Goal: Information Seeking & Learning: Find specific fact

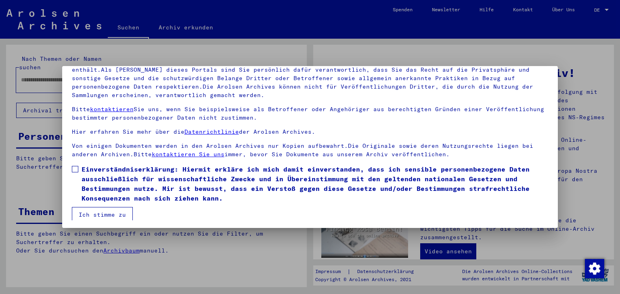
scroll to position [69, 0]
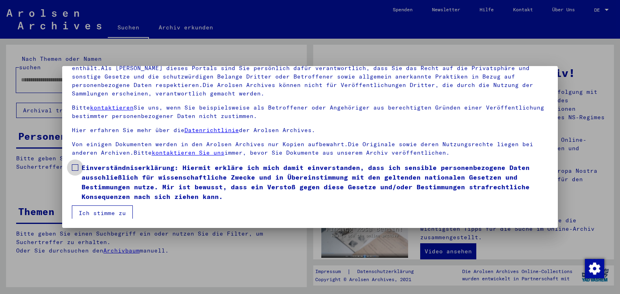
click at [75, 168] on span at bounding box center [75, 168] width 6 height 6
click at [96, 208] on button "Ich stimme zu" at bounding box center [102, 213] width 61 height 15
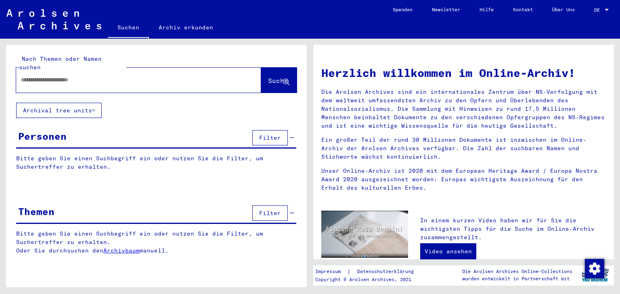
click at [35, 76] on input "text" at bounding box center [129, 80] width 216 height 8
type input "**********"
click at [268, 77] on span "Suche" at bounding box center [278, 81] width 20 height 8
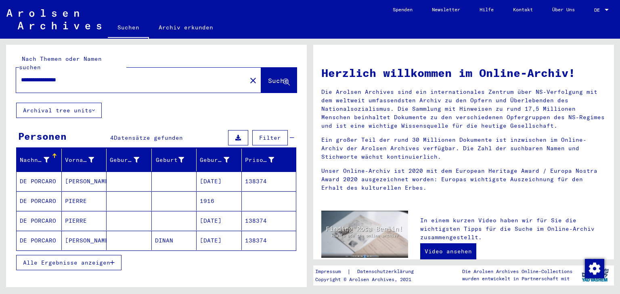
click at [221, 172] on mat-cell "[DATE]" at bounding box center [218, 181] width 45 height 19
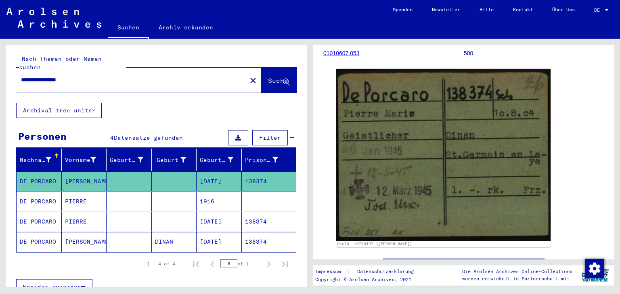
scroll to position [98, 0]
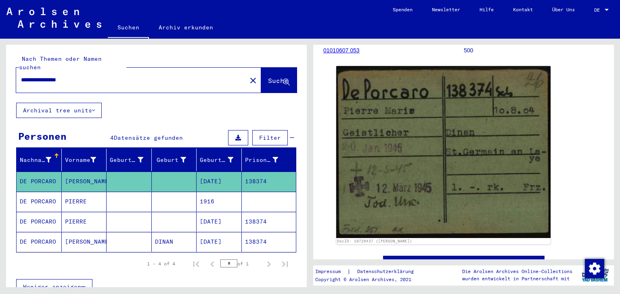
click at [205, 193] on mat-cell "1916" at bounding box center [218, 202] width 45 height 20
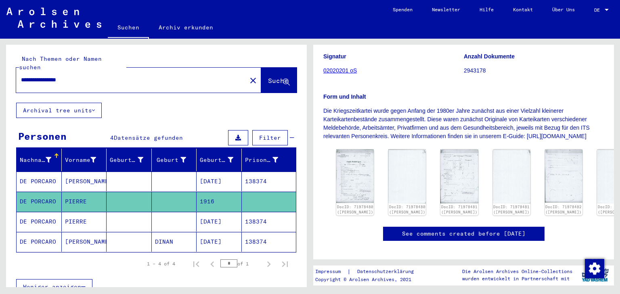
scroll to position [143, 0]
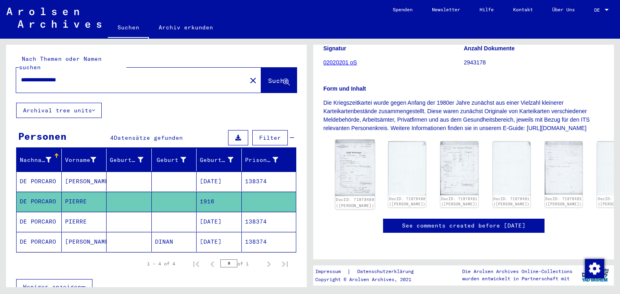
click at [358, 140] on img at bounding box center [355, 168] width 40 height 56
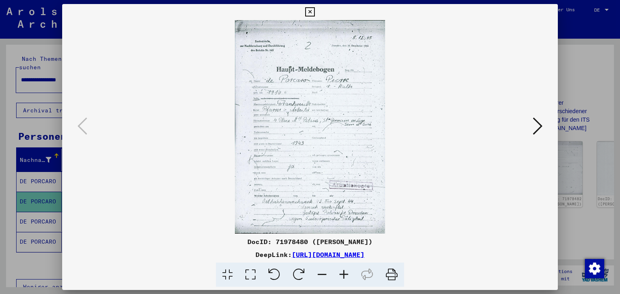
click at [344, 270] on icon at bounding box center [344, 275] width 22 height 25
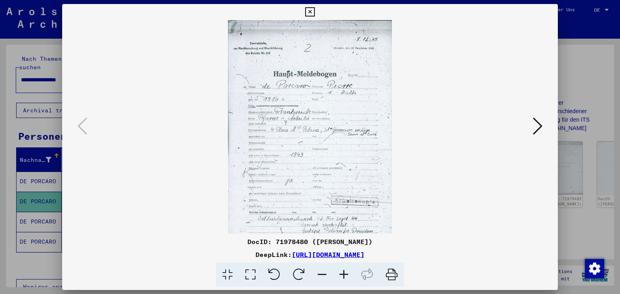
click at [344, 270] on icon at bounding box center [344, 275] width 22 height 25
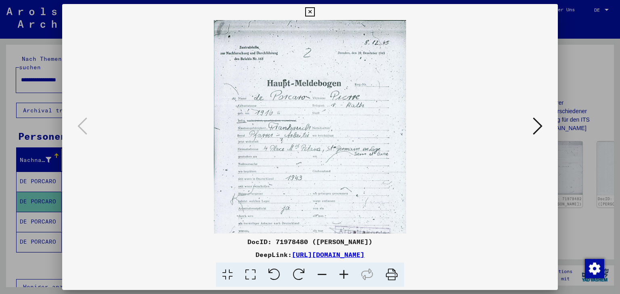
click at [344, 270] on icon at bounding box center [344, 275] width 22 height 25
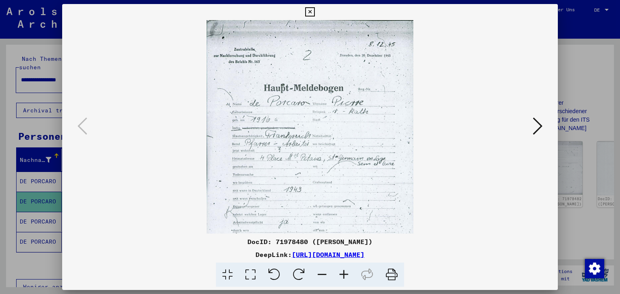
click at [344, 270] on icon at bounding box center [344, 275] width 22 height 25
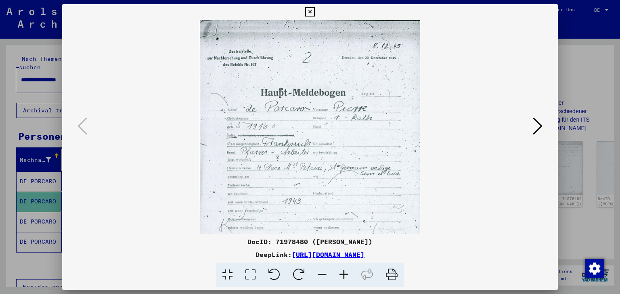
click at [344, 270] on icon at bounding box center [344, 275] width 22 height 25
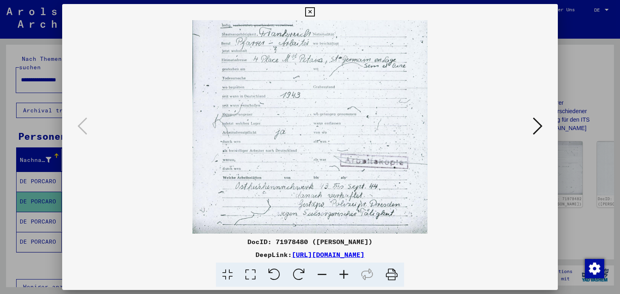
scroll to position [121, 0]
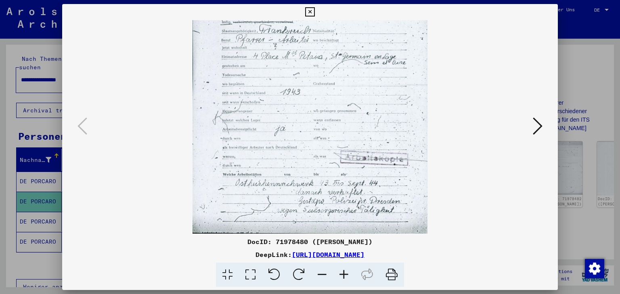
drag, startPoint x: 384, startPoint y: 217, endPoint x: 387, endPoint y: 75, distance: 141.2
click at [387, 75] on img at bounding box center [309, 66] width 234 height 335
click at [539, 127] on icon at bounding box center [537, 126] width 10 height 19
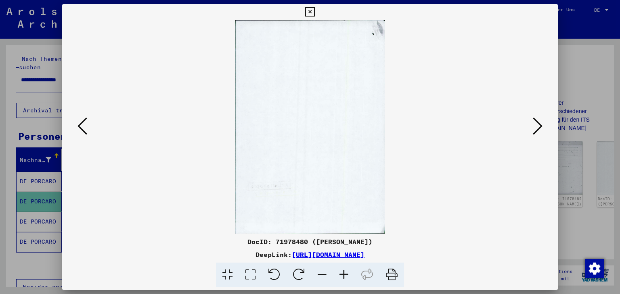
click at [539, 127] on icon at bounding box center [537, 126] width 10 height 19
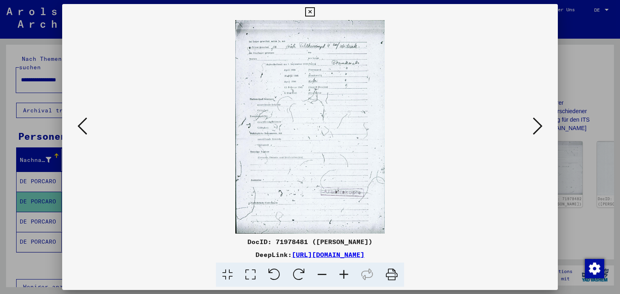
click at [345, 275] on icon at bounding box center [344, 275] width 22 height 25
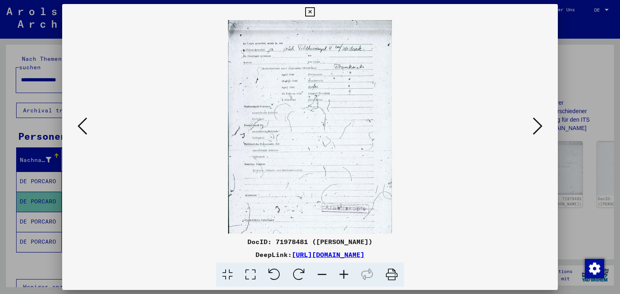
click at [345, 275] on icon at bounding box center [344, 275] width 22 height 25
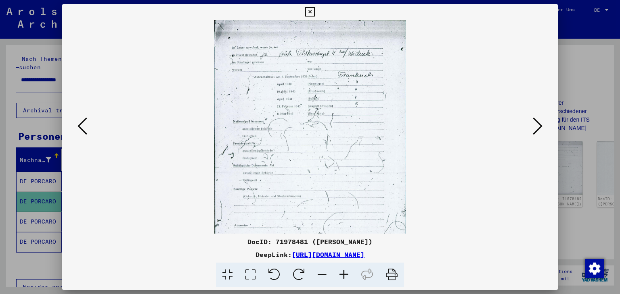
click at [345, 275] on icon at bounding box center [344, 275] width 22 height 25
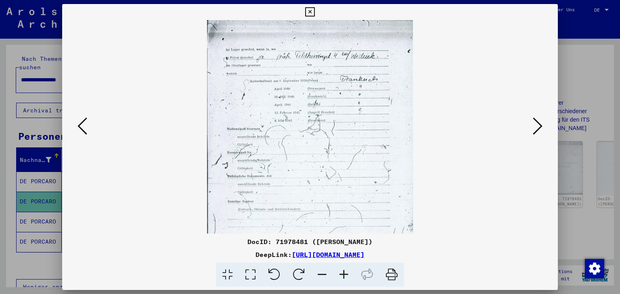
click at [345, 275] on icon at bounding box center [344, 275] width 22 height 25
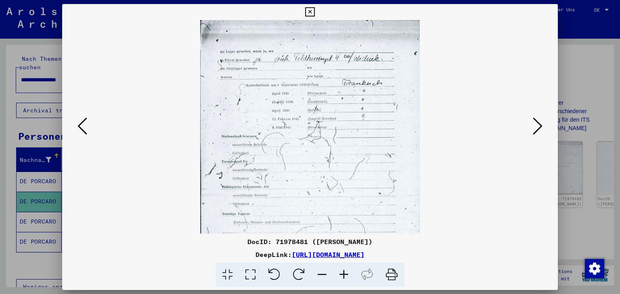
click at [345, 275] on icon at bounding box center [344, 275] width 22 height 25
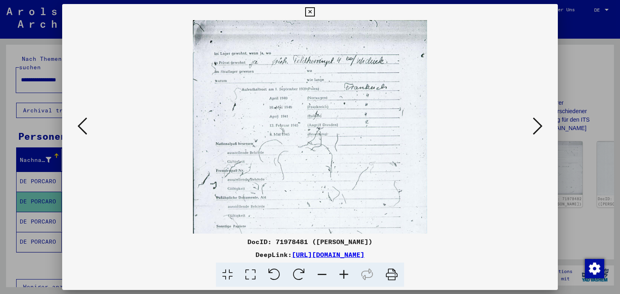
click at [345, 275] on icon at bounding box center [344, 275] width 22 height 25
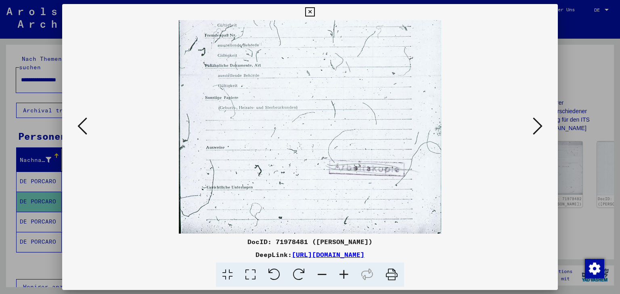
scroll to position [161, 0]
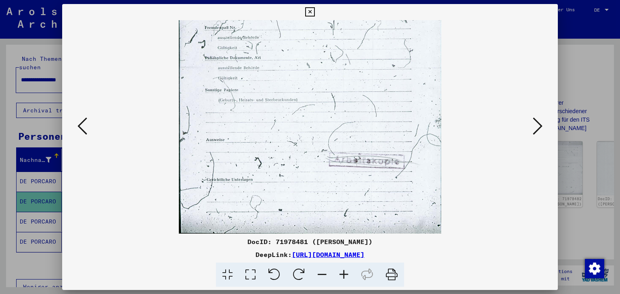
drag, startPoint x: 384, startPoint y: 213, endPoint x: 374, endPoint y: 39, distance: 174.9
click at [374, 39] on img at bounding box center [310, 46] width 262 height 375
click at [535, 133] on icon at bounding box center [537, 126] width 10 height 19
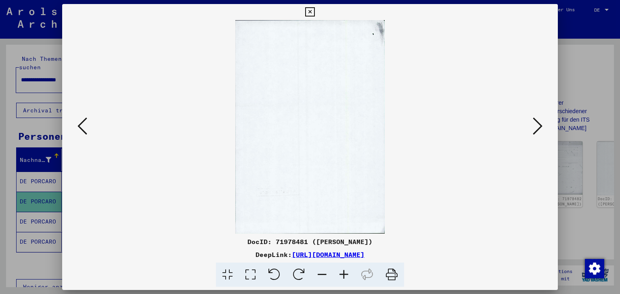
scroll to position [0, 0]
click at [535, 133] on icon at bounding box center [537, 126] width 10 height 19
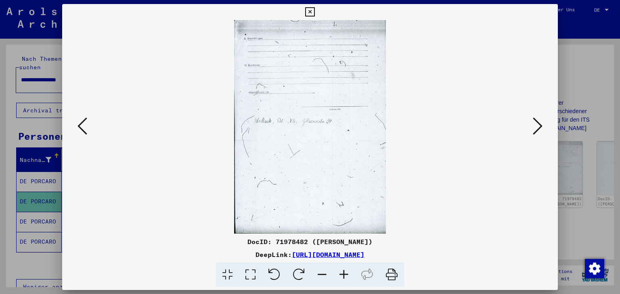
click at [535, 133] on icon at bounding box center [537, 126] width 10 height 19
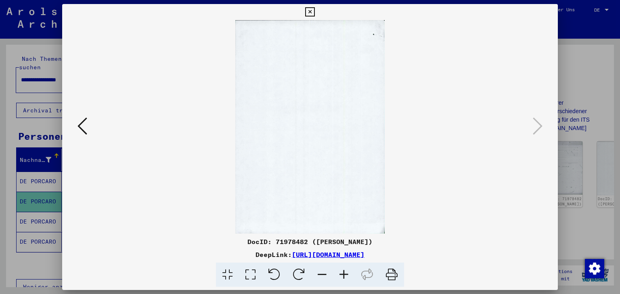
click at [309, 10] on icon at bounding box center [309, 12] width 9 height 10
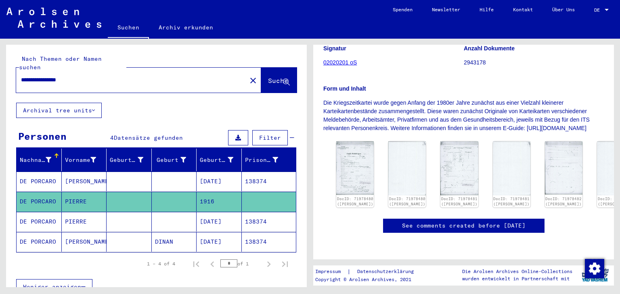
click at [213, 212] on mat-cell "[DATE]" at bounding box center [218, 222] width 45 height 20
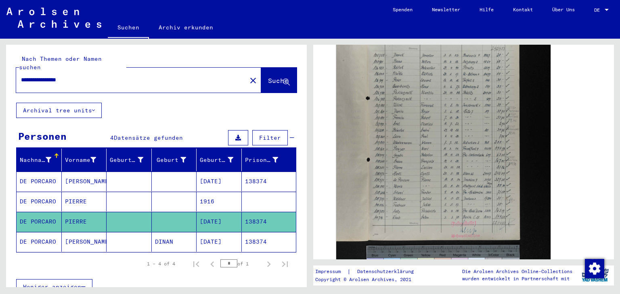
scroll to position [240, 0]
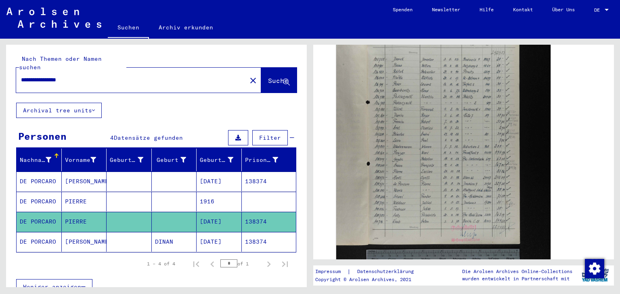
click at [214, 234] on mat-cell "[DATE]" at bounding box center [218, 242] width 45 height 20
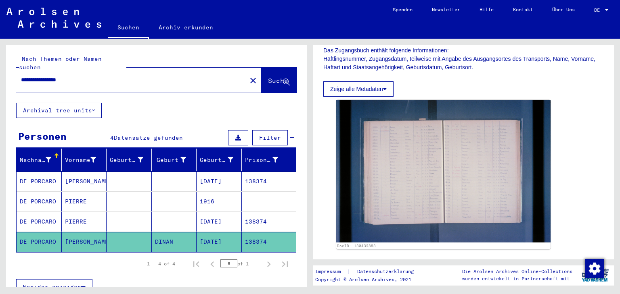
scroll to position [176, 0]
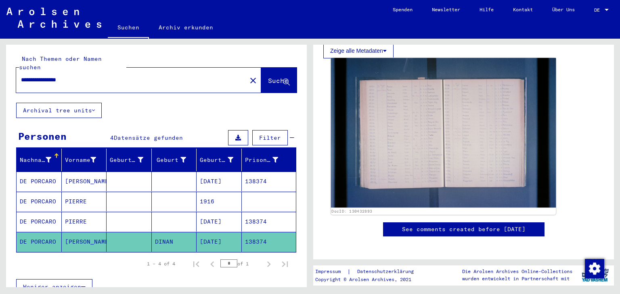
click at [440, 133] on img at bounding box center [443, 133] width 225 height 150
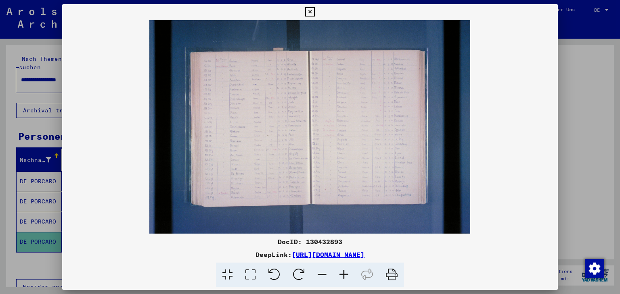
click at [343, 274] on icon at bounding box center [344, 275] width 22 height 25
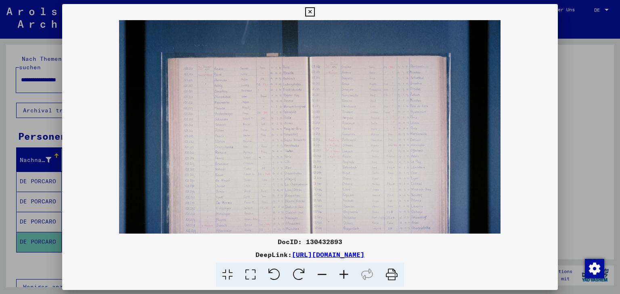
click at [343, 274] on icon at bounding box center [344, 275] width 22 height 25
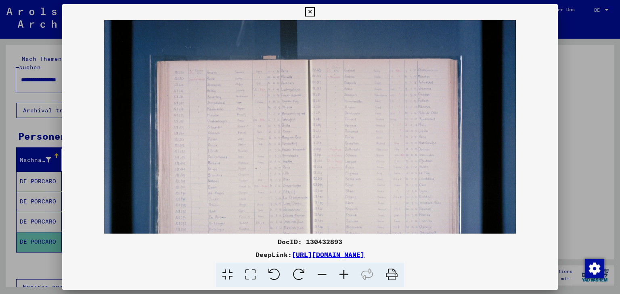
click at [343, 274] on icon at bounding box center [344, 275] width 22 height 25
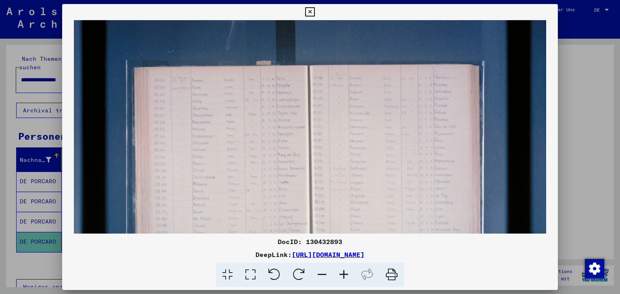
click at [343, 274] on icon at bounding box center [344, 275] width 22 height 25
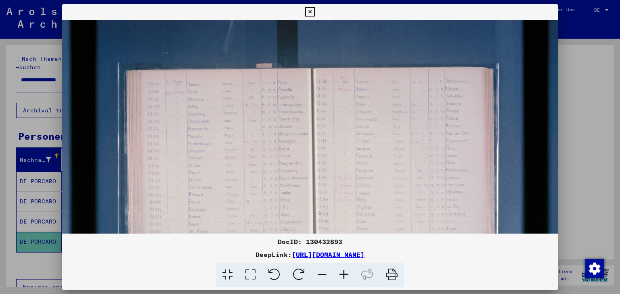
click at [343, 274] on icon at bounding box center [344, 275] width 22 height 25
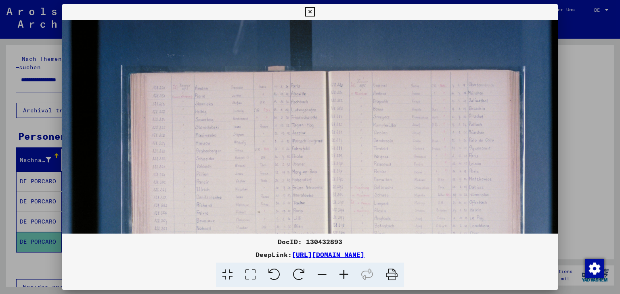
click at [343, 274] on icon at bounding box center [344, 275] width 22 height 25
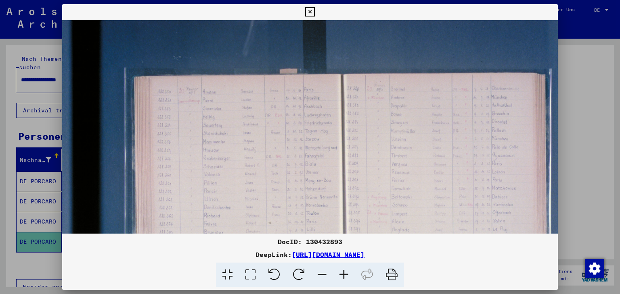
click at [343, 274] on icon at bounding box center [344, 275] width 22 height 25
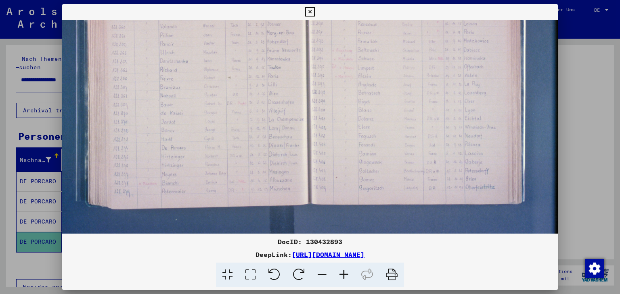
scroll to position [138, 69]
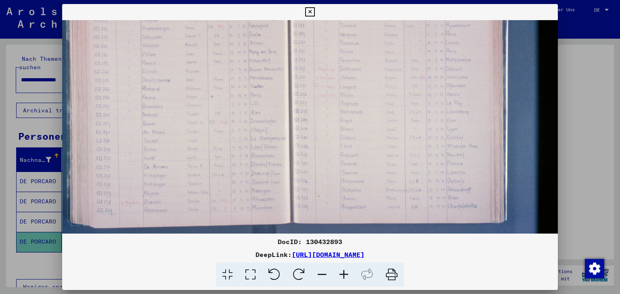
drag, startPoint x: 340, startPoint y: 212, endPoint x: 271, endPoint y: 78, distance: 150.5
click at [271, 78] on img at bounding box center [289, 80] width 593 height 395
click at [311, 10] on icon at bounding box center [309, 12] width 9 height 10
